Goal: Task Accomplishment & Management: Manage account settings

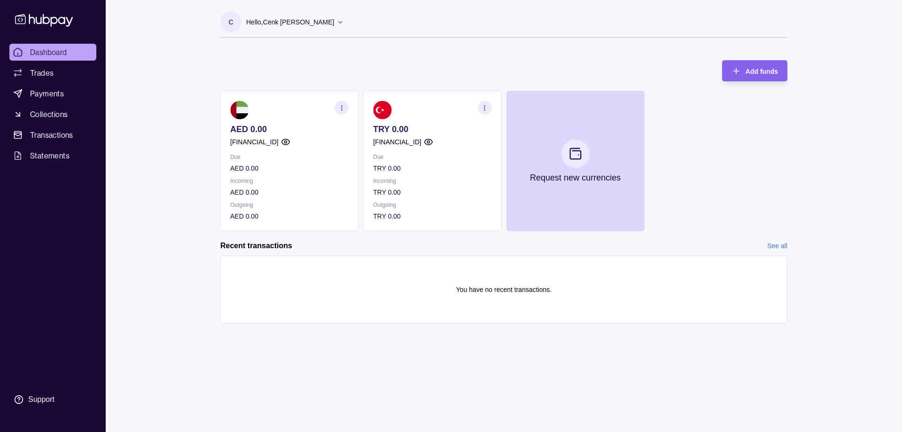
click at [348, 20] on section "C Hello, Cenk [PERSON_NAME] Exam English LLC Account Terms and conditions Priva…" at bounding box center [503, 24] width 567 height 26
click at [342, 20] on icon at bounding box center [340, 21] width 7 height 7
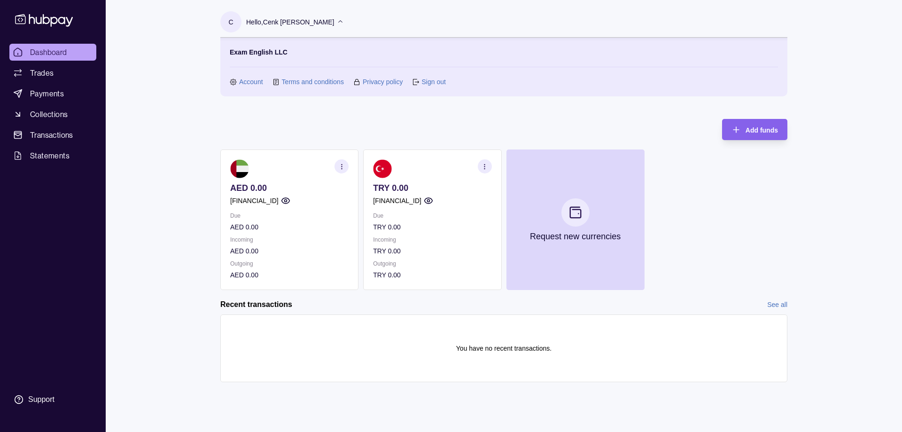
click at [250, 80] on link "Account" at bounding box center [251, 82] width 24 height 10
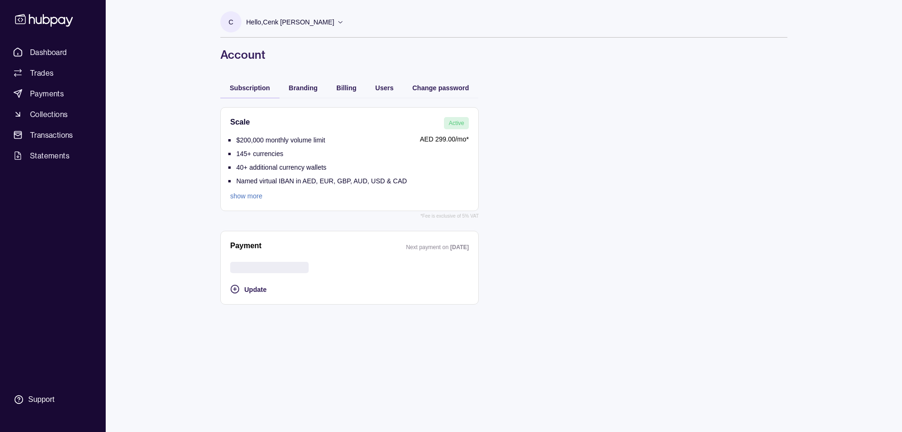
drag, startPoint x: 649, startPoint y: 359, endPoint x: 709, endPoint y: 320, distance: 70.6
click at [709, 320] on div "C Hello, Cenk [PERSON_NAME] Exam English LLC Account Terms and conditions Priva…" at bounding box center [504, 216] width 605 height 432
click at [347, 88] on span "Billing" at bounding box center [346, 88] width 20 height 8
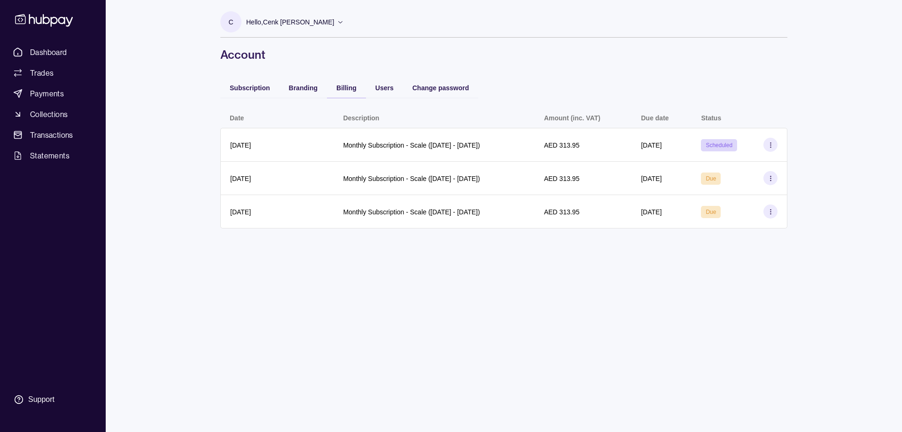
click at [262, 93] on div "Subscription" at bounding box center [249, 87] width 59 height 21
click at [257, 89] on span "Subscription" at bounding box center [250, 88] width 40 height 8
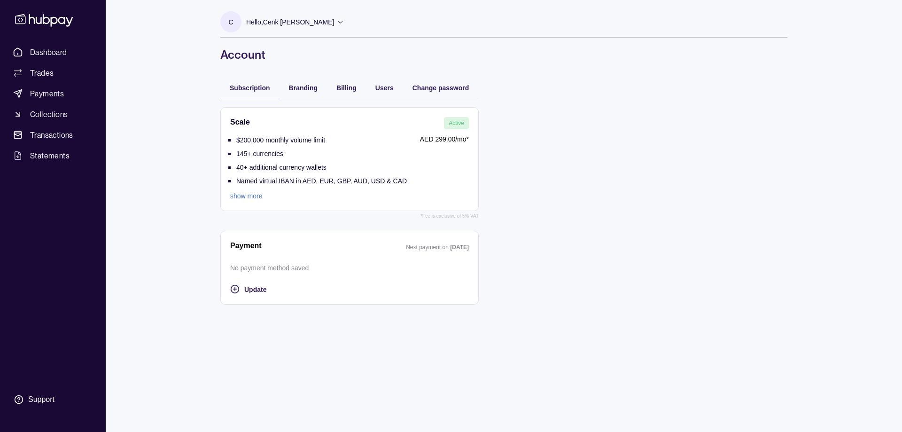
click at [283, 81] on div "Branding" at bounding box center [303, 87] width 47 height 21
drag, startPoint x: 283, startPoint y: 81, endPoint x: 289, endPoint y: 89, distance: 9.4
click at [287, 85] on div "Branding" at bounding box center [303, 87] width 47 height 21
click at [289, 89] on span "Branding" at bounding box center [303, 88] width 29 height 8
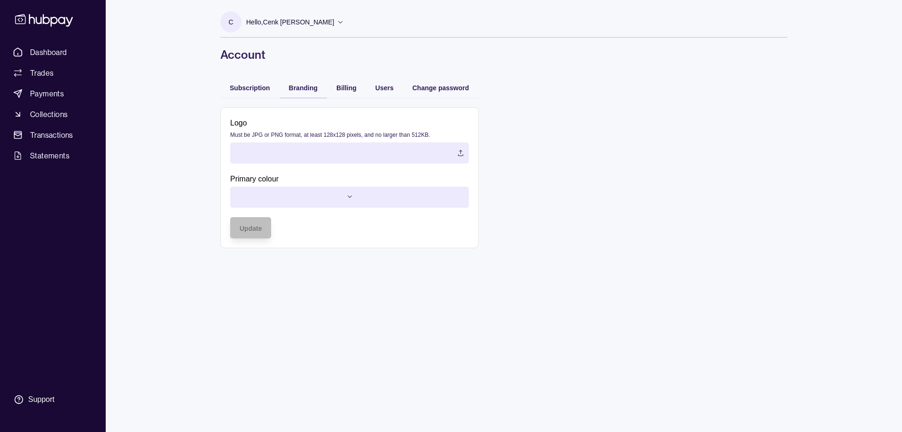
click at [329, 55] on h1 "Account" at bounding box center [503, 54] width 567 height 15
click at [355, 86] on span "Billing" at bounding box center [346, 88] width 20 height 8
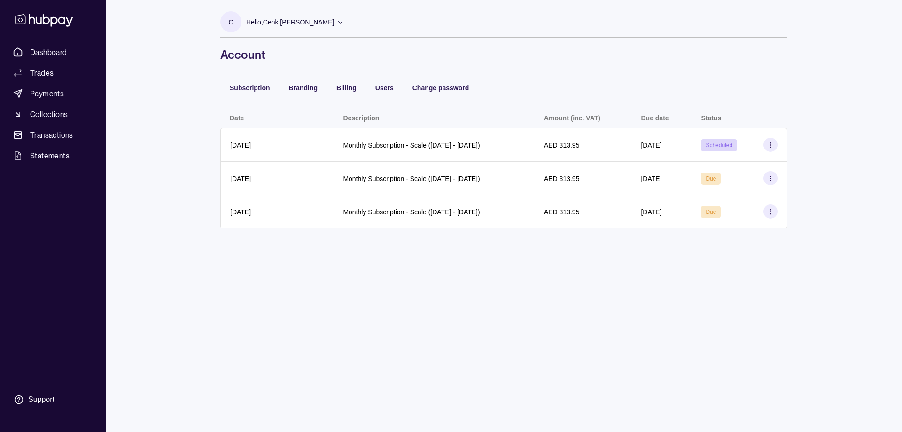
click at [381, 83] on div "Users" at bounding box center [384, 87] width 18 height 11
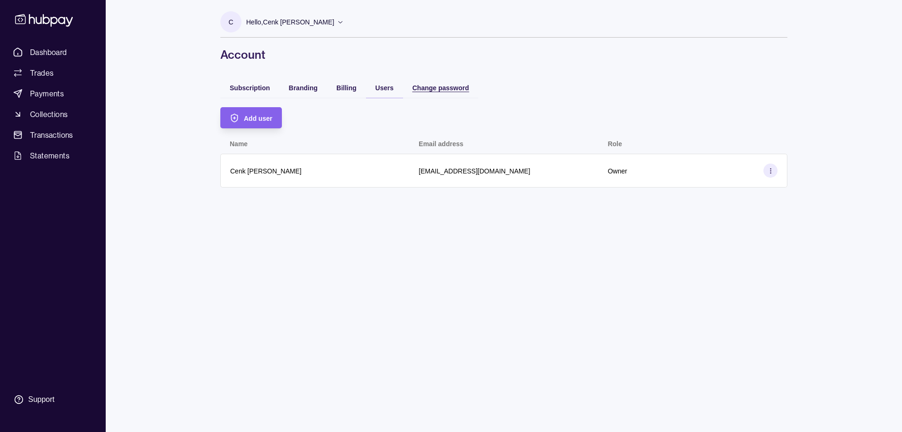
click at [429, 87] on span "Change password" at bounding box center [441, 88] width 57 height 8
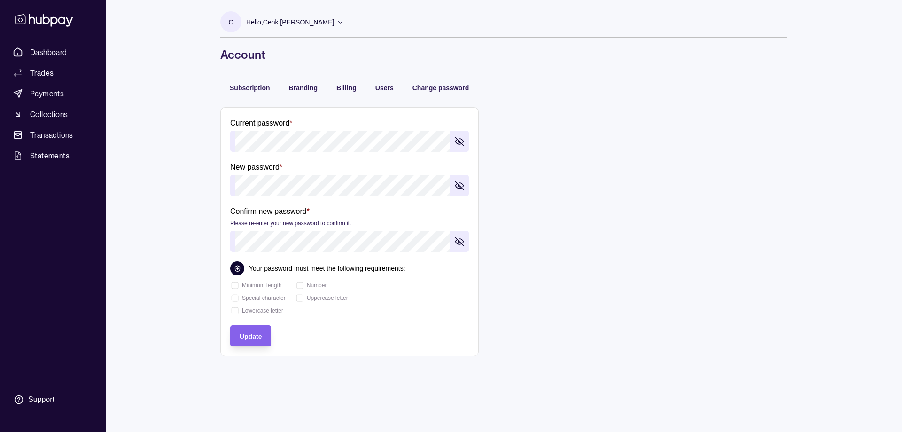
click at [313, 96] on div "Branding" at bounding box center [303, 87] width 47 height 21
click at [293, 90] on span "Branding" at bounding box center [303, 88] width 29 height 8
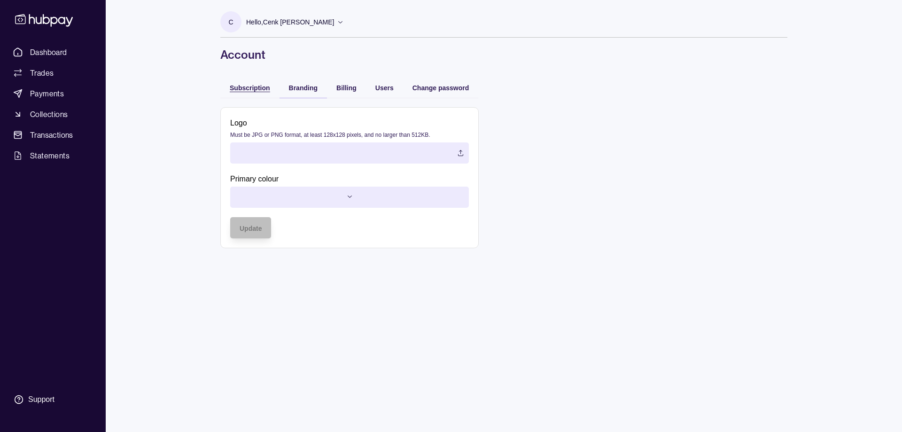
click at [247, 84] on span "Subscription" at bounding box center [250, 88] width 40 height 8
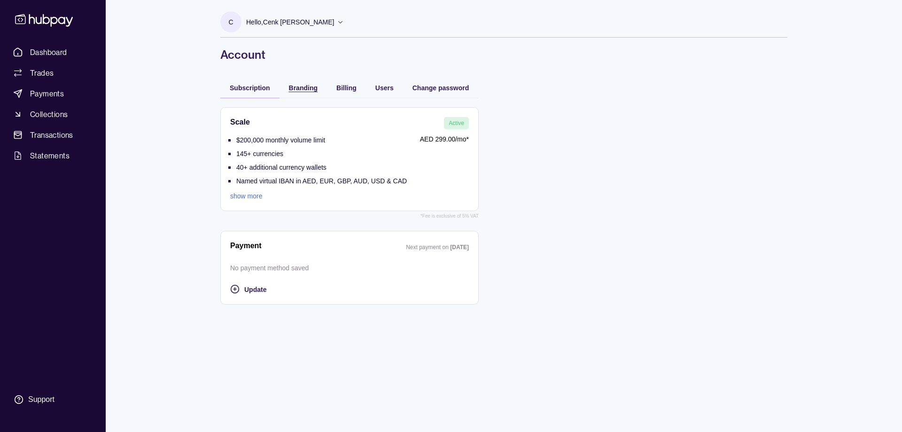
click at [291, 86] on span "Branding" at bounding box center [303, 88] width 29 height 8
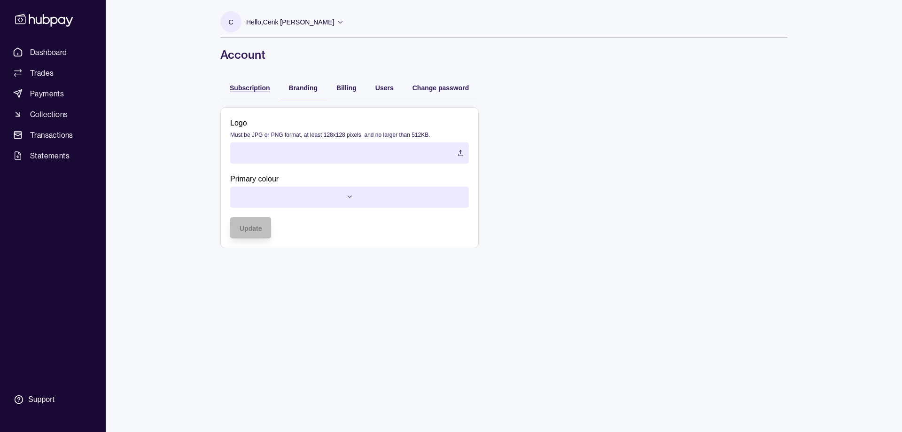
click at [268, 87] on span "Subscription" at bounding box center [250, 88] width 40 height 8
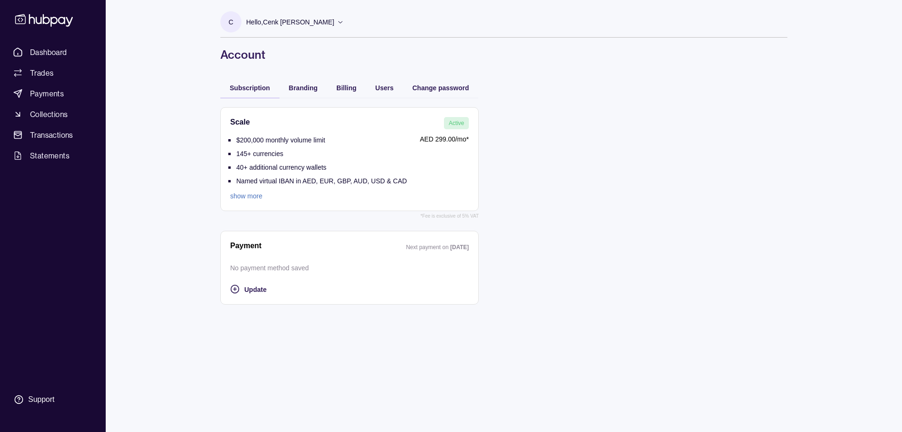
click at [360, 88] on div "Billing" at bounding box center [346, 87] width 39 height 21
click at [342, 78] on div "Billing" at bounding box center [346, 87] width 39 height 21
click at [349, 84] on div "Billing" at bounding box center [346, 87] width 20 height 11
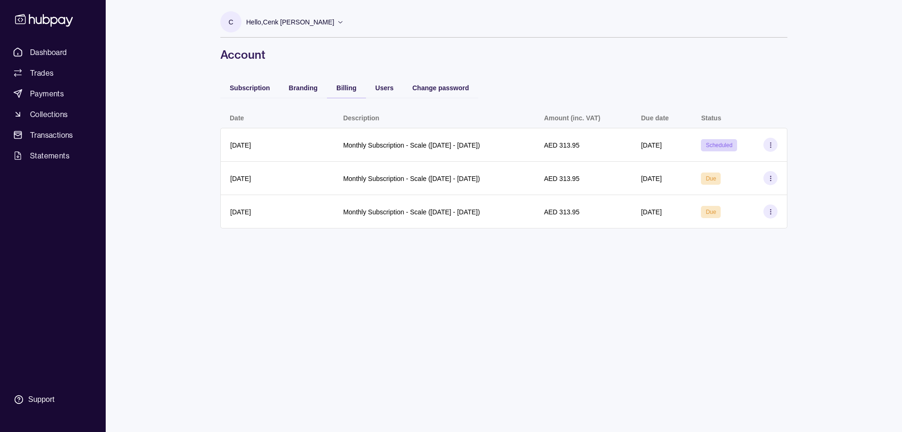
click at [250, 87] on span "Subscription" at bounding box center [250, 88] width 40 height 8
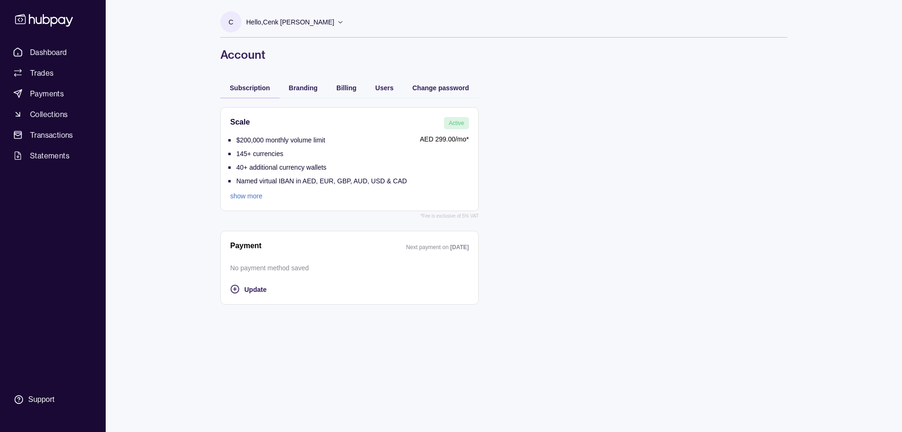
click at [457, 121] on span "Active" at bounding box center [457, 123] width 16 height 7
click at [263, 194] on link "show more" at bounding box center [318, 196] width 177 height 10
click at [239, 193] on link "show more" at bounding box center [318, 196] width 177 height 10
